Goal: Task Accomplishment & Management: Manage account settings

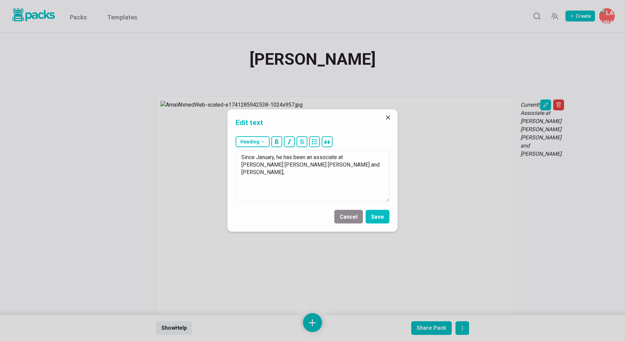
scroll to position [245, 0]
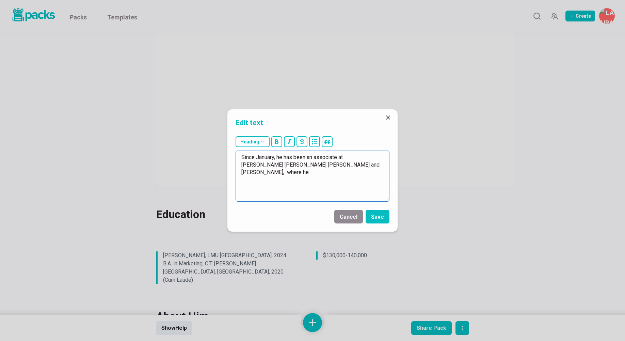
paste textarea "manages complex litigation matters from inception through resolution at [PERSON…"
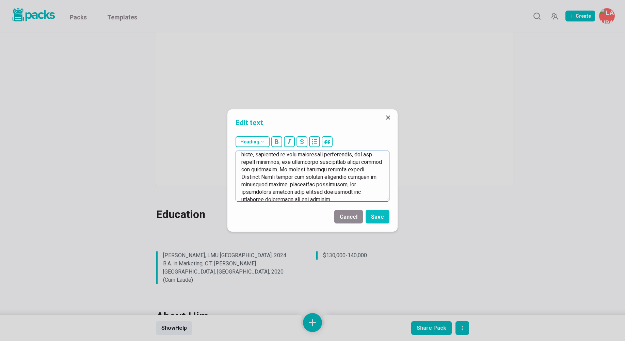
scroll to position [0, 0]
click at [293, 164] on textarea at bounding box center [312, 175] width 154 height 51
drag, startPoint x: 342, startPoint y: 173, endPoint x: 380, endPoint y: 187, distance: 40.6
click at [381, 187] on textarea at bounding box center [312, 175] width 154 height 51
drag, startPoint x: 243, startPoint y: 180, endPoint x: 271, endPoint y: 179, distance: 28.3
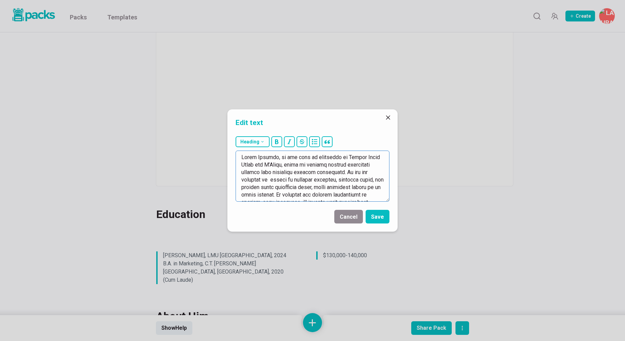
click at [271, 179] on textarea at bounding box center [312, 175] width 154 height 51
click at [364, 172] on textarea at bounding box center [312, 175] width 154 height 51
drag, startPoint x: 288, startPoint y: 182, endPoint x: 258, endPoint y: 187, distance: 30.7
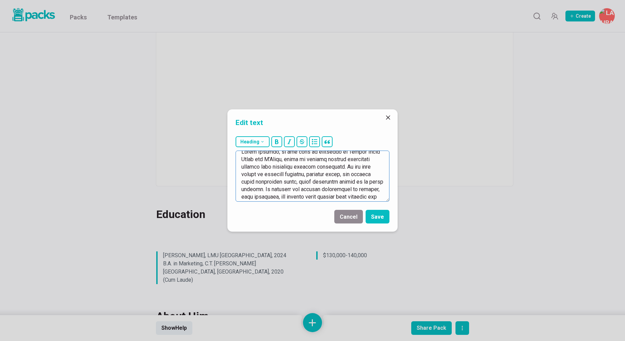
click at [258, 187] on textarea at bounding box center [312, 175] width 154 height 51
click at [278, 181] on textarea at bounding box center [312, 175] width 154 height 51
drag, startPoint x: 299, startPoint y: 182, endPoint x: 329, endPoint y: 180, distance: 30.4
click at [329, 180] on textarea at bounding box center [312, 175] width 154 height 51
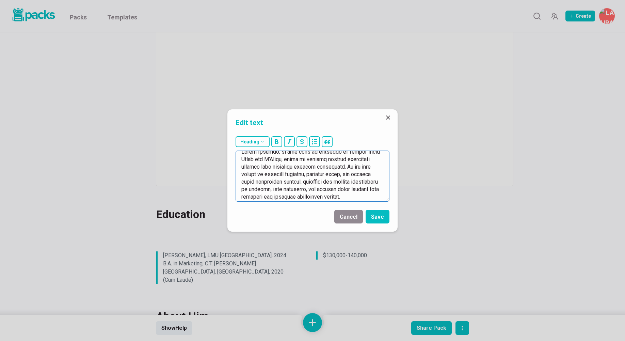
click at [351, 182] on textarea at bounding box center [312, 175] width 154 height 51
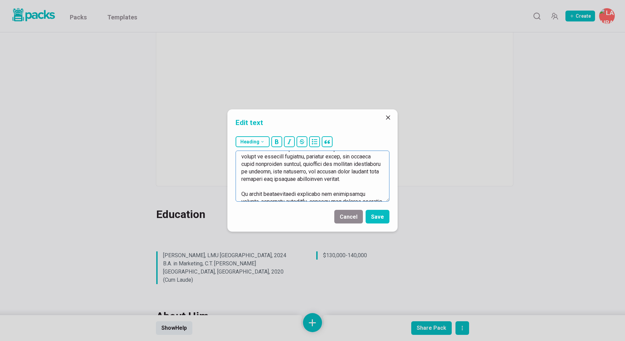
scroll to position [35, 0]
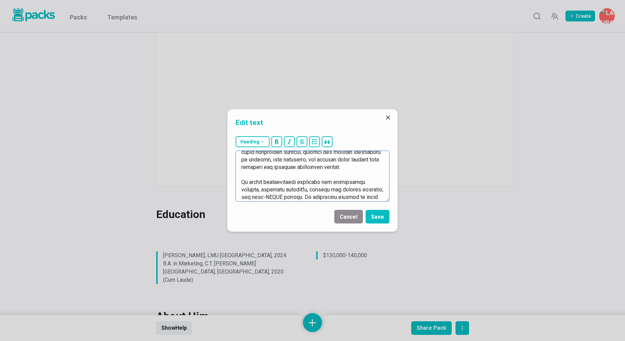
drag, startPoint x: 269, startPoint y: 189, endPoint x: 298, endPoint y: 180, distance: 30.3
click at [298, 180] on textarea at bounding box center [312, 175] width 154 height 51
click at [287, 174] on textarea at bounding box center [312, 175] width 154 height 51
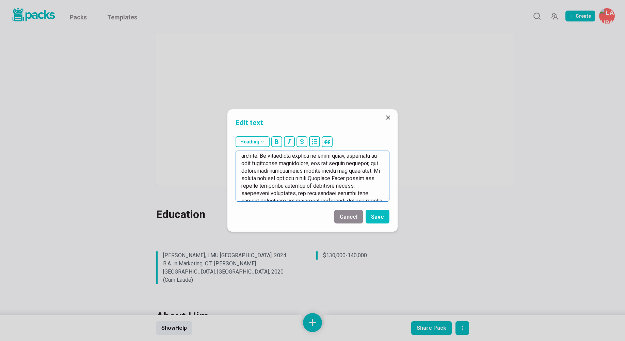
click at [309, 177] on textarea at bounding box center [312, 175] width 154 height 51
click at [341, 185] on textarea at bounding box center [312, 175] width 154 height 51
drag, startPoint x: 382, startPoint y: 177, endPoint x: 274, endPoint y: 197, distance: 110.4
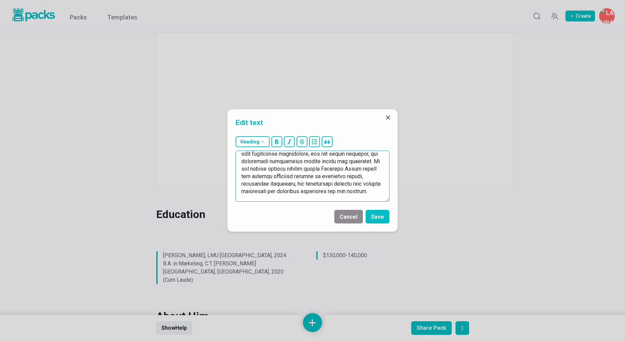
click at [274, 197] on textarea at bounding box center [312, 175] width 154 height 51
drag, startPoint x: 260, startPoint y: 166, endPoint x: 375, endPoint y: 167, distance: 115.0
click at [375, 167] on textarea at bounding box center [312, 175] width 154 height 51
drag, startPoint x: 312, startPoint y: 174, endPoint x: 318, endPoint y: 174, distance: 6.2
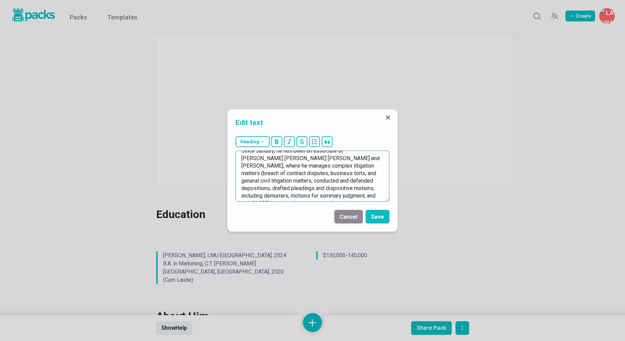
click at [318, 174] on textarea "Since January, he has been an associate at [PERSON_NAME] [PERSON_NAME] [PERSON_…" at bounding box center [312, 175] width 154 height 51
drag, startPoint x: 241, startPoint y: 158, endPoint x: 344, endPoint y: 195, distance: 109.8
click at [344, 195] on textarea "Since January, he has been an associate at [PERSON_NAME] [PERSON_NAME] [PERSON_…" at bounding box center [312, 175] width 154 height 51
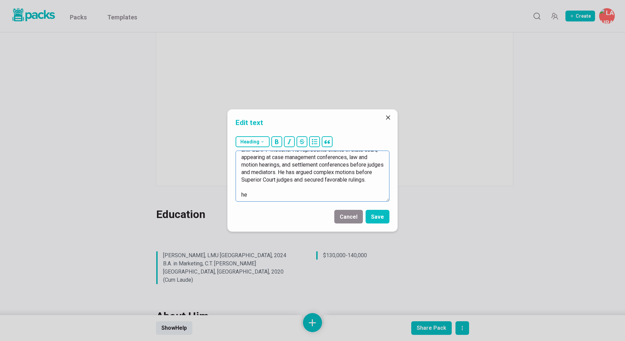
scroll to position [60, 0]
click at [245, 194] on textarea "Since January, he has been an associate at [PERSON_NAME] [PERSON_NAME] [PERSON_…" at bounding box center [312, 175] width 154 height 51
click at [350, 198] on textarea "Since January, he has been an associate at [PERSON_NAME] [PERSON_NAME] [PERSON_…" at bounding box center [312, 175] width 154 height 51
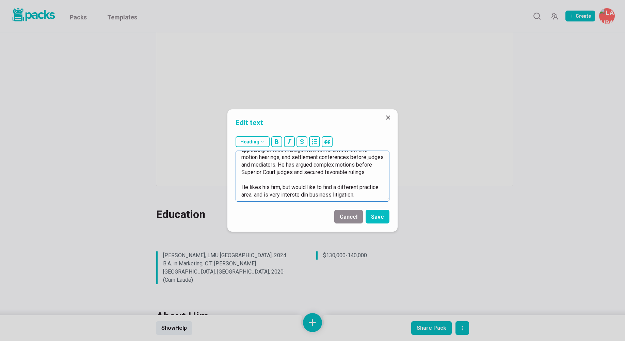
click at [303, 193] on textarea "Since January, he has been an associate at [PERSON_NAME] [PERSON_NAME] [PERSON_…" at bounding box center [312, 175] width 154 height 51
click at [367, 197] on textarea "Since January, he has been an associate at [PERSON_NAME] [PERSON_NAME] [PERSON_…" at bounding box center [312, 175] width 154 height 51
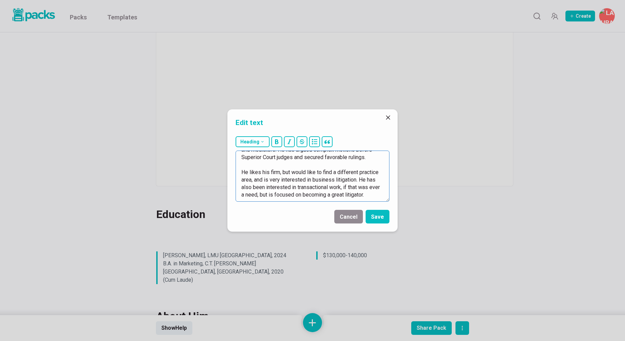
type textarea "Since January, he has been an associate at [PERSON_NAME] [PERSON_NAME] [PERSON_…"
click at [383, 218] on button "Save" at bounding box center [377, 217] width 24 height 14
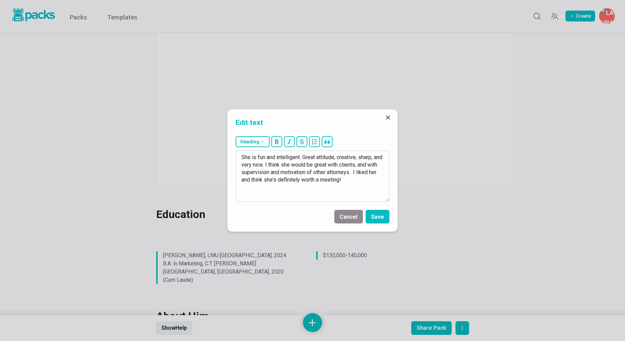
drag, startPoint x: 360, startPoint y: 182, endPoint x: 237, endPoint y: 152, distance: 127.0
click at [237, 152] on textarea "She is fun and intelligent. Great attitude, creative, sharp, and very nice. I t…" at bounding box center [312, 175] width 154 height 51
click at [345, 157] on textarea "He has a nice personality, and seems smart and willing to learn and grow." at bounding box center [312, 175] width 154 height 51
click at [361, 157] on textarea "He has a nice personality, and seems smart and willing to learn and grow." at bounding box center [312, 175] width 154 height 51
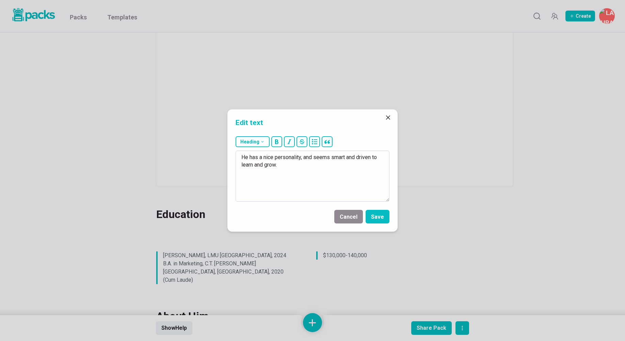
click at [332, 162] on textarea "He has a nice personality, and seems smart and driven to learn and grow." at bounding box center [312, 175] width 154 height 51
drag, startPoint x: 279, startPoint y: 164, endPoint x: 393, endPoint y: 168, distance: 114.0
click at [393, 168] on div "Heading # H1 ## H2 ### H3 He has a nice personality, and seems smart and driven…" at bounding box center [312, 168] width 170 height 71
type textarea "He has a nice personality, and seems smart and driven to learn and grow."
click at [382, 212] on button "Save" at bounding box center [377, 217] width 24 height 14
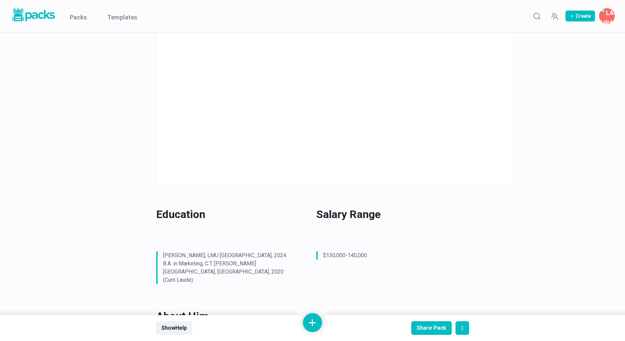
click at [444, 340] on icon "Edit asset" at bounding box center [443, 342] width 5 height 5
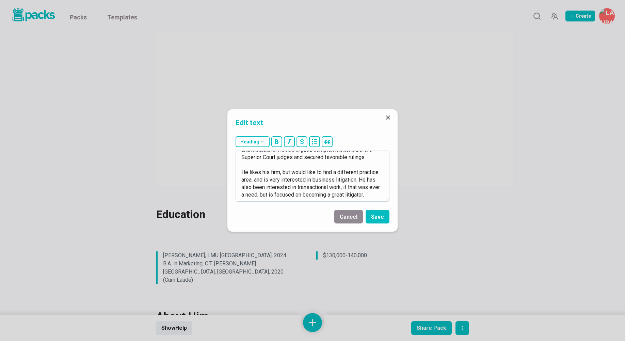
click at [370, 195] on textarea "Since January, he has been an associate at [PERSON_NAME] [PERSON_NAME] [PERSON_…" at bounding box center [312, 175] width 154 height 51
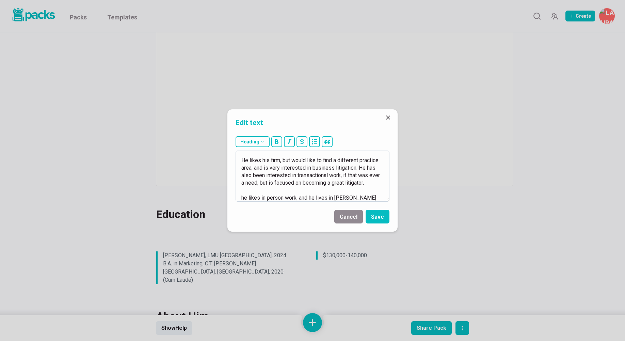
click at [244, 197] on textarea "Since January, he has been an associate at [PERSON_NAME] [PERSON_NAME] [PERSON_…" at bounding box center [312, 175] width 154 height 51
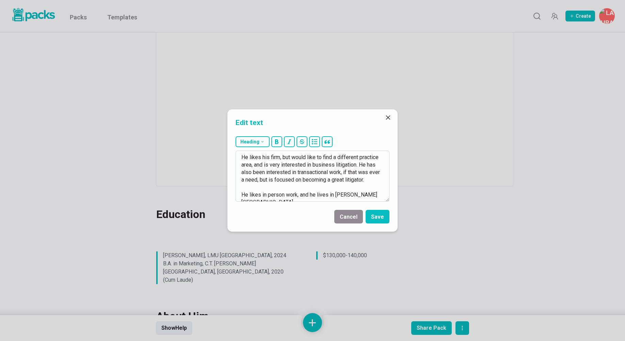
drag, startPoint x: 250, startPoint y: 197, endPoint x: 297, endPoint y: 198, distance: 47.0
click at [297, 198] on textarea "Since January, he has been an associate at [PERSON_NAME] [PERSON_NAME] [PERSON_…" at bounding box center [312, 175] width 154 height 51
type textarea "Since January, he has been an associate at [PERSON_NAME] [PERSON_NAME] [PERSON_…"
click at [376, 213] on button "Save" at bounding box center [377, 217] width 24 height 14
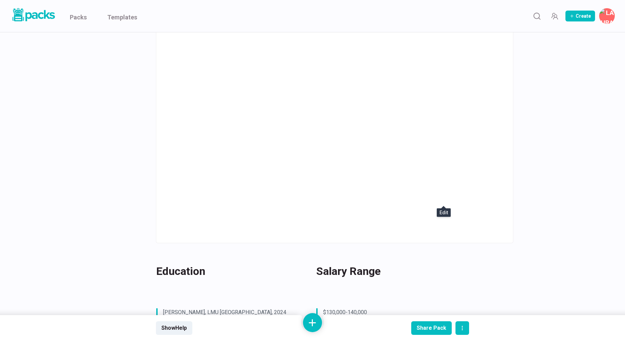
scroll to position [190, 0]
click at [521, 228] on div "[PERSON_NAME] [PERSON_NAME] Currently an Associate at [PERSON_NAME] [PERSON_NAM…" at bounding box center [312, 302] width 510 height 920
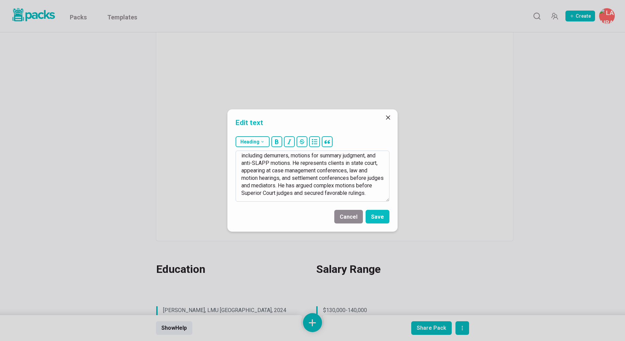
scroll to position [47, 0]
click at [313, 177] on textarea "Since January, he has been an associate at [PERSON_NAME] [PERSON_NAME] [PERSON_…" at bounding box center [312, 175] width 154 height 51
drag, startPoint x: 354, startPoint y: 184, endPoint x: 355, endPoint y: 191, distance: 6.9
click at [355, 191] on textarea "Since January, he has been an associate at [PERSON_NAME] [PERSON_NAME] [PERSON_…" at bounding box center [312, 175] width 154 height 51
drag, startPoint x: 350, startPoint y: 170, endPoint x: 305, endPoint y: 175, distance: 45.5
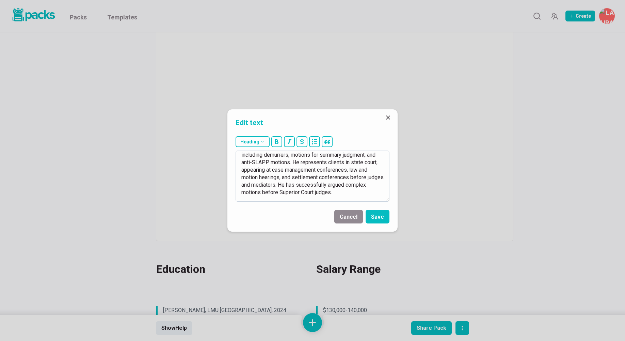
click at [305, 175] on textarea "Since January, he has been an associate at [PERSON_NAME] [PERSON_NAME] [PERSON_…" at bounding box center [312, 175] width 154 height 51
type textarea "Since January, he has been an associate at [PERSON_NAME] [PERSON_NAME] [PERSON_…"
click at [378, 216] on button "Save" at bounding box center [377, 217] width 24 height 14
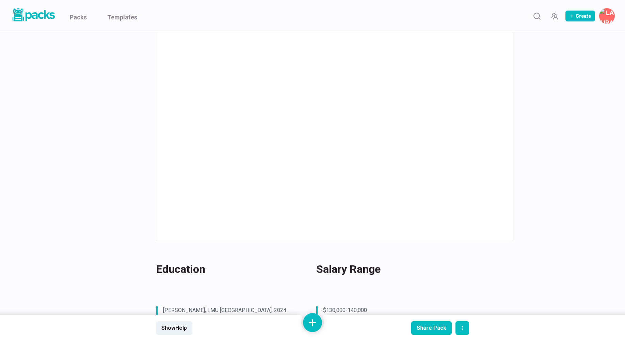
click at [525, 222] on div "[PERSON_NAME] [PERSON_NAME] Currently an Associate at [PERSON_NAME] [PERSON_NAM…" at bounding box center [312, 298] width 510 height 912
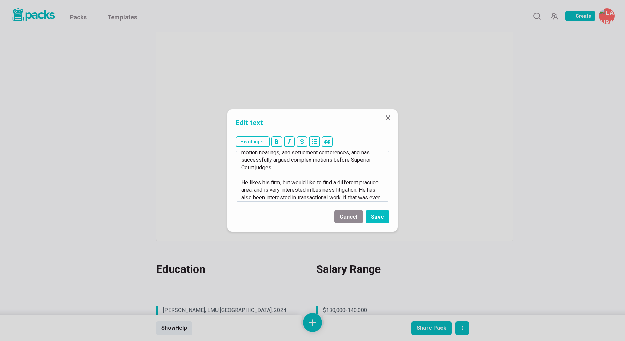
scroll to position [90, 0]
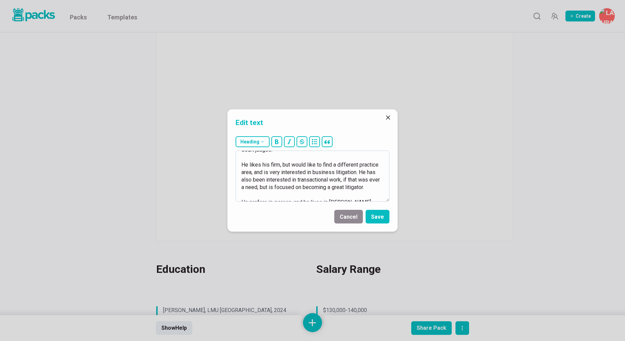
drag, startPoint x: 368, startPoint y: 165, endPoint x: 290, endPoint y: 171, distance: 78.1
click at [290, 171] on textarea "Since January, he has been an associate at [PERSON_NAME] [PERSON_NAME] [PERSON_…" at bounding box center [312, 175] width 154 height 51
click at [360, 174] on textarea "Since January, he has been an associate at [PERSON_NAME] [PERSON_NAME] [PERSON_…" at bounding box center [312, 175] width 154 height 51
drag, startPoint x: 331, startPoint y: 172, endPoint x: 376, endPoint y: 170, distance: 45.3
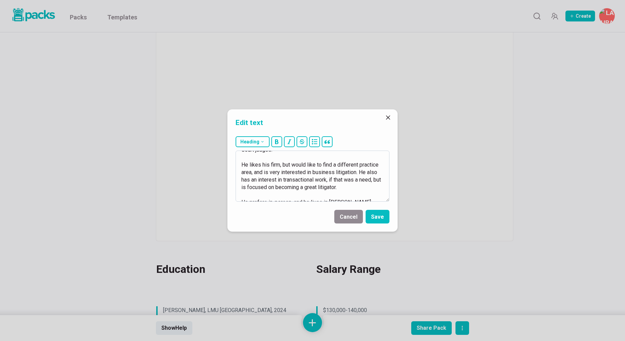
click at [376, 170] on textarea "Since January, he has been an associate at [PERSON_NAME] [PERSON_NAME] [PERSON_…" at bounding box center [312, 175] width 154 height 51
type textarea "Since January, he has been an associate at [PERSON_NAME] [PERSON_NAME] [PERSON_…"
click at [383, 213] on button "Save" at bounding box center [377, 217] width 24 height 14
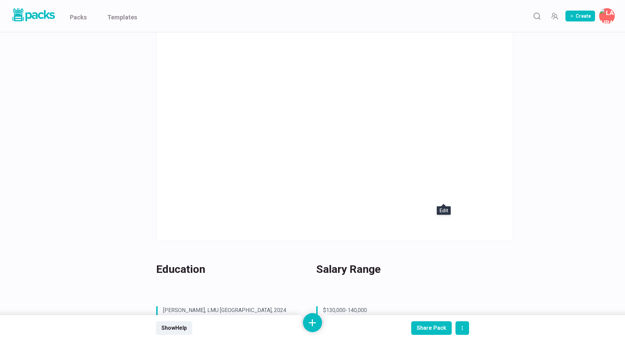
click at [94, 199] on div "[PERSON_NAME] [PERSON_NAME] Currently an Associate at [PERSON_NAME] [PERSON_NAM…" at bounding box center [312, 298] width 510 height 912
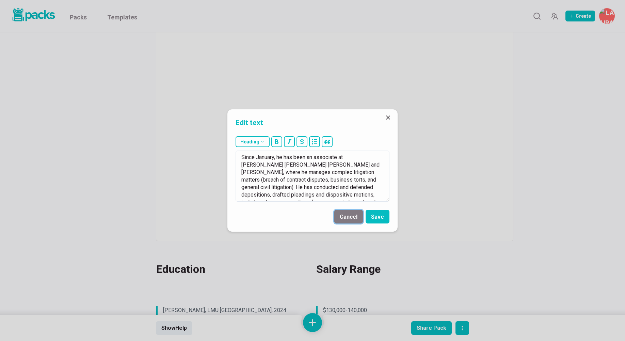
click at [351, 218] on button "Cancel" at bounding box center [348, 217] width 29 height 14
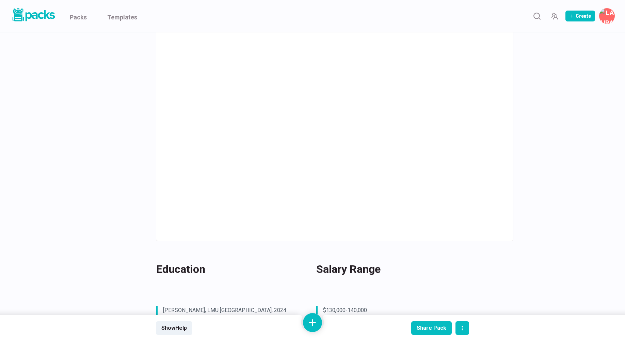
click at [567, 262] on div "[PERSON_NAME] [PERSON_NAME] Currently an Associate at [PERSON_NAME] [PERSON_NAM…" at bounding box center [312, 298] width 510 height 912
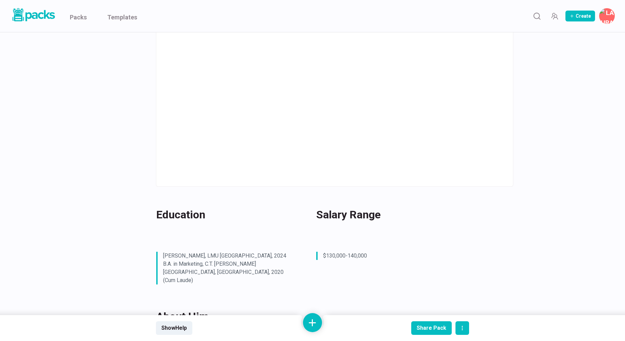
scroll to position [0, 0]
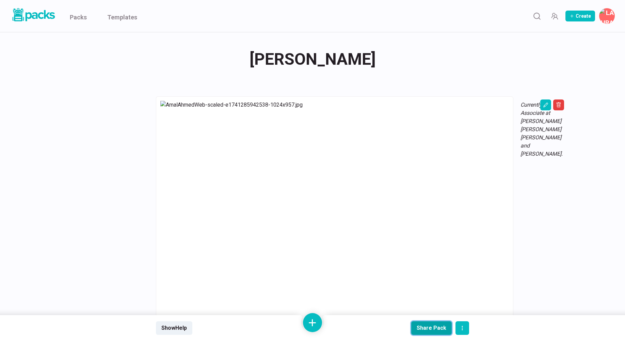
click at [434, 332] on button "Share Pack" at bounding box center [431, 328] width 40 height 14
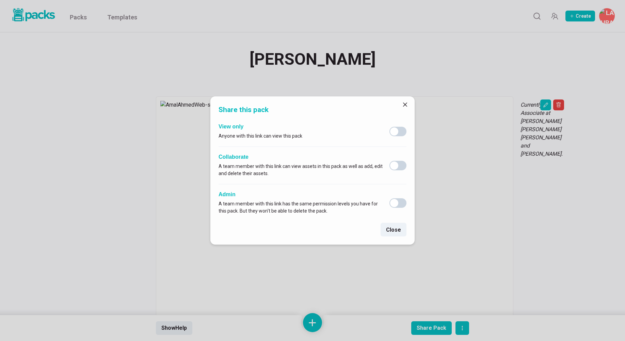
click at [399, 132] on span at bounding box center [397, 132] width 17 height 10
click at [389, 127] on input "checkbox" at bounding box center [389, 126] width 0 height 0
checkbox input "true"
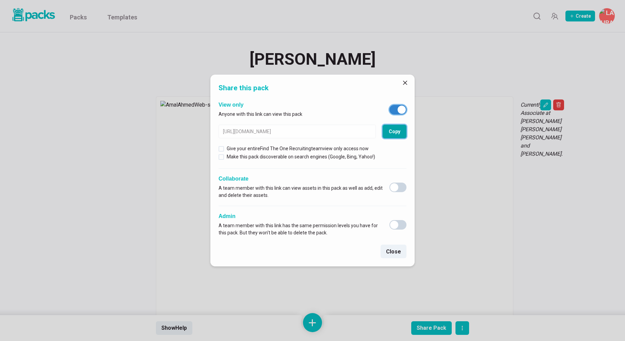
click at [399, 133] on button "Copy" at bounding box center [394, 132] width 24 height 14
click at [402, 82] on button "Close" at bounding box center [404, 82] width 11 height 11
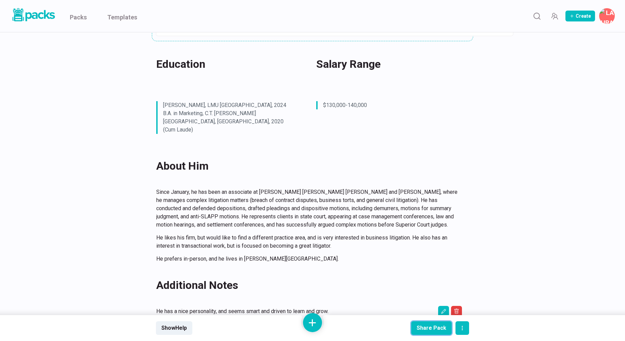
scroll to position [396, 0]
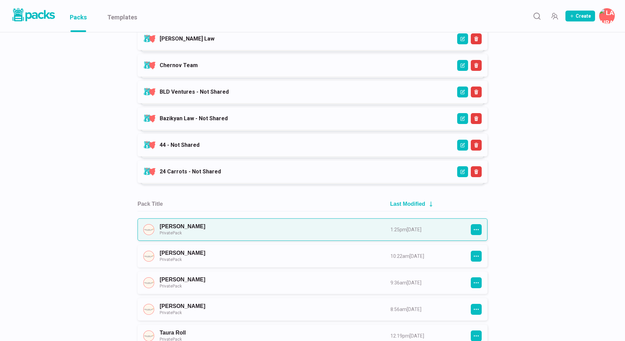
scroll to position [597, 0]
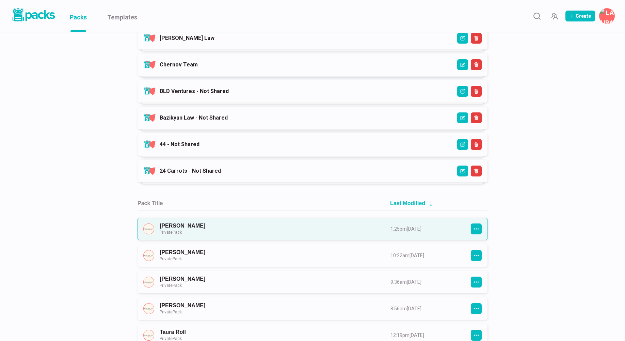
click at [299, 233] on link "Amal Ahmed Private Pack" at bounding box center [269, 228] width 218 height 13
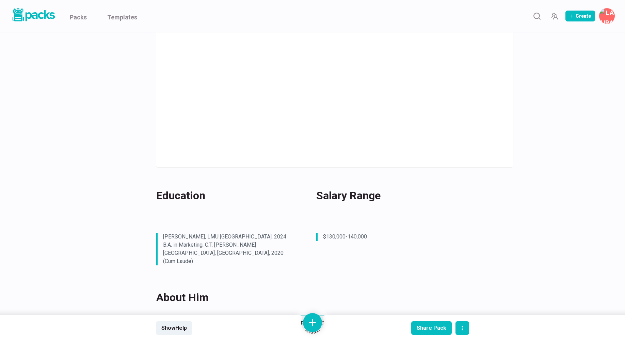
scroll to position [264, 0]
click at [446, 319] on icon "Edit asset" at bounding box center [443, 321] width 5 height 5
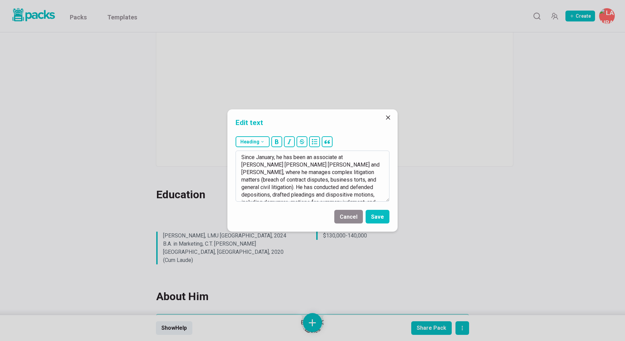
click at [264, 172] on textarea "Since January, he has been an associate at [PERSON_NAME] [PERSON_NAME] [PERSON_…" at bounding box center [312, 175] width 154 height 51
type textarea "Since January, he has been an associate at Bremer Whyte Brown and O’Meara, wher…"
click at [385, 217] on button "Save" at bounding box center [377, 217] width 24 height 14
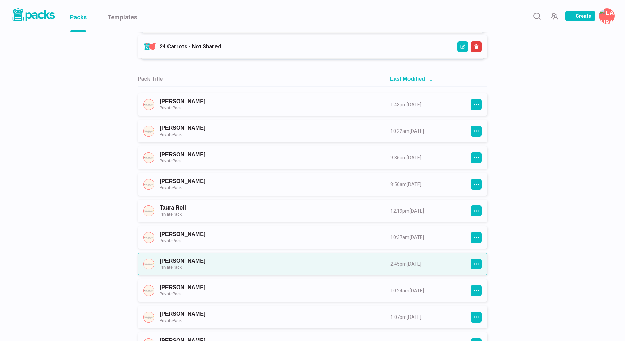
scroll to position [727, 0]
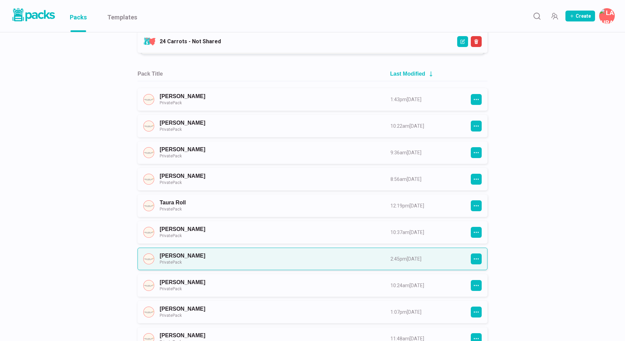
click at [228, 256] on link "[PERSON_NAME] Private Pack" at bounding box center [269, 258] width 218 height 13
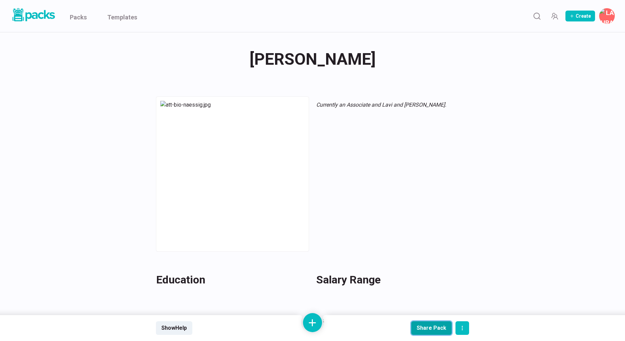
click at [428, 327] on div "Share Pack" at bounding box center [431, 327] width 30 height 6
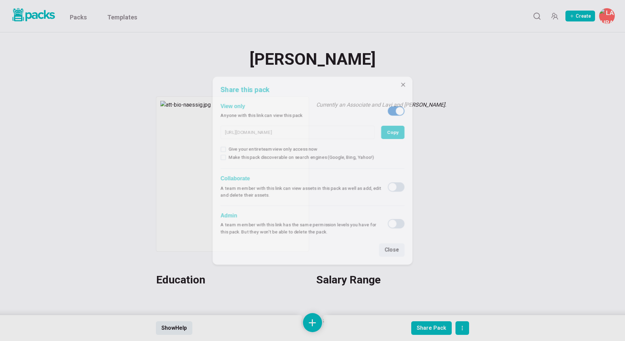
type input "[URL][DOMAIN_NAME]"
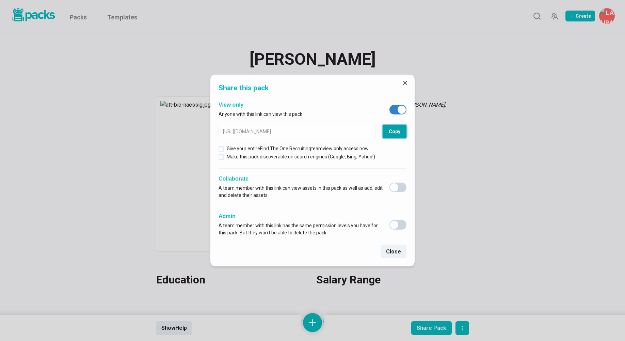
click at [394, 135] on button "Copy" at bounding box center [394, 132] width 24 height 14
click at [403, 83] on icon "Close" at bounding box center [405, 83] width 4 height 4
